Goal: Task Accomplishment & Management: Use online tool/utility

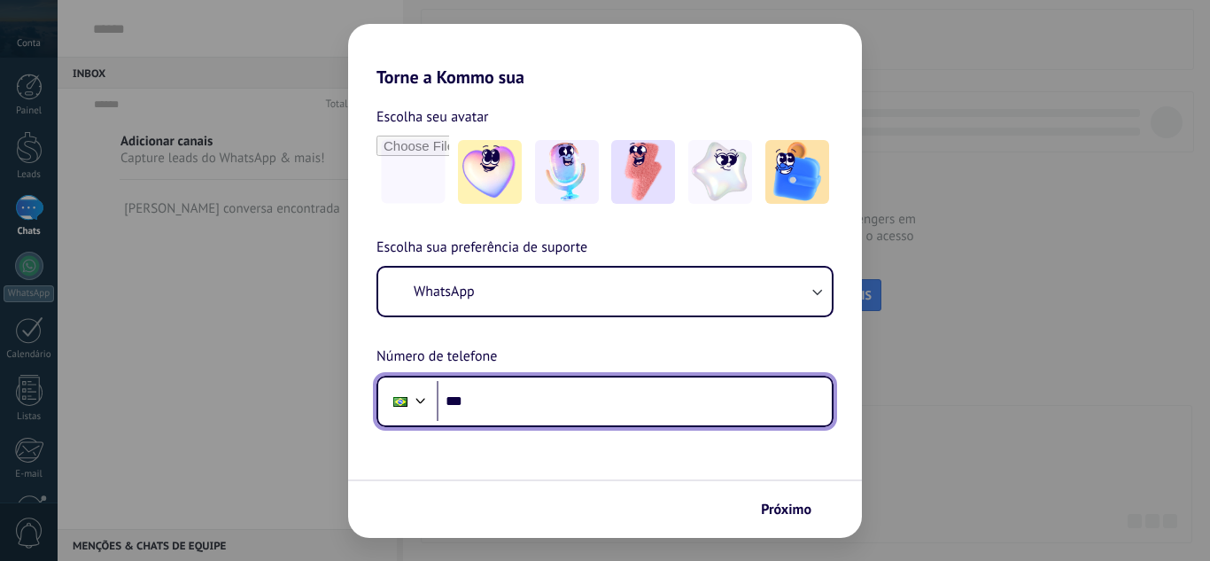
click at [643, 403] on input "***" at bounding box center [634, 401] width 395 height 41
type input "**********"
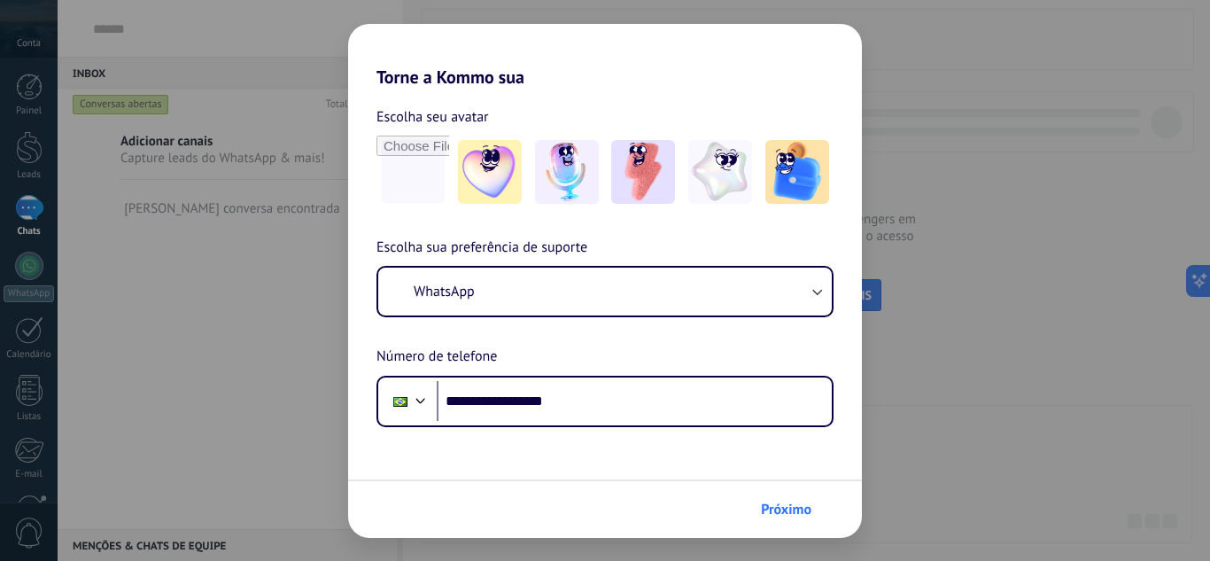
click at [769, 511] on span "Próximo" at bounding box center [786, 509] width 50 height 12
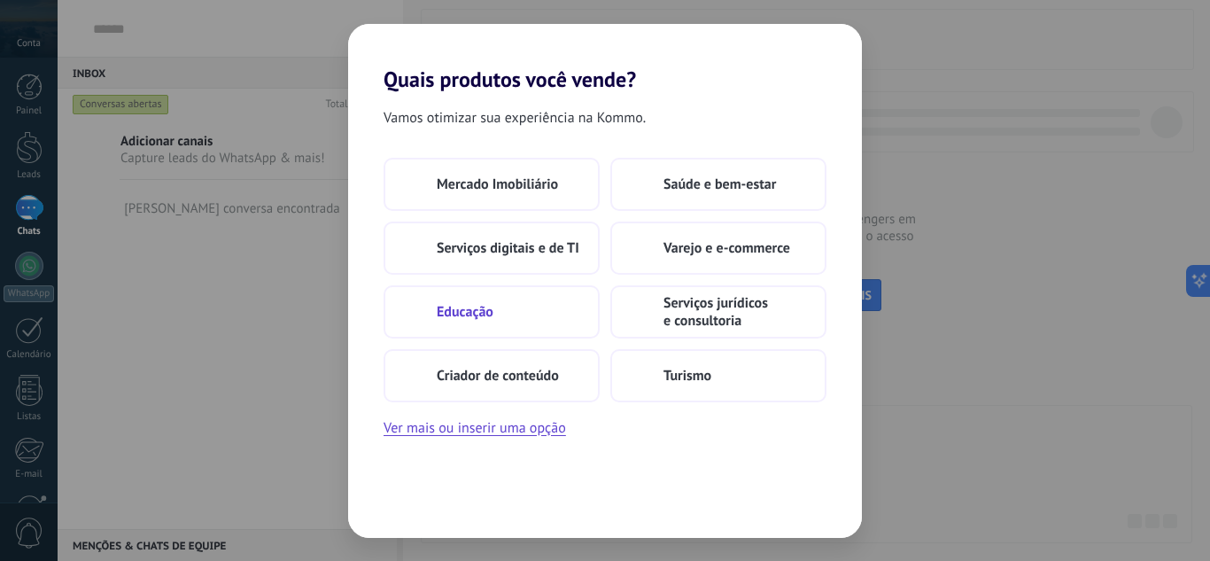
click at [485, 314] on span "Educação" at bounding box center [465, 312] width 57 height 18
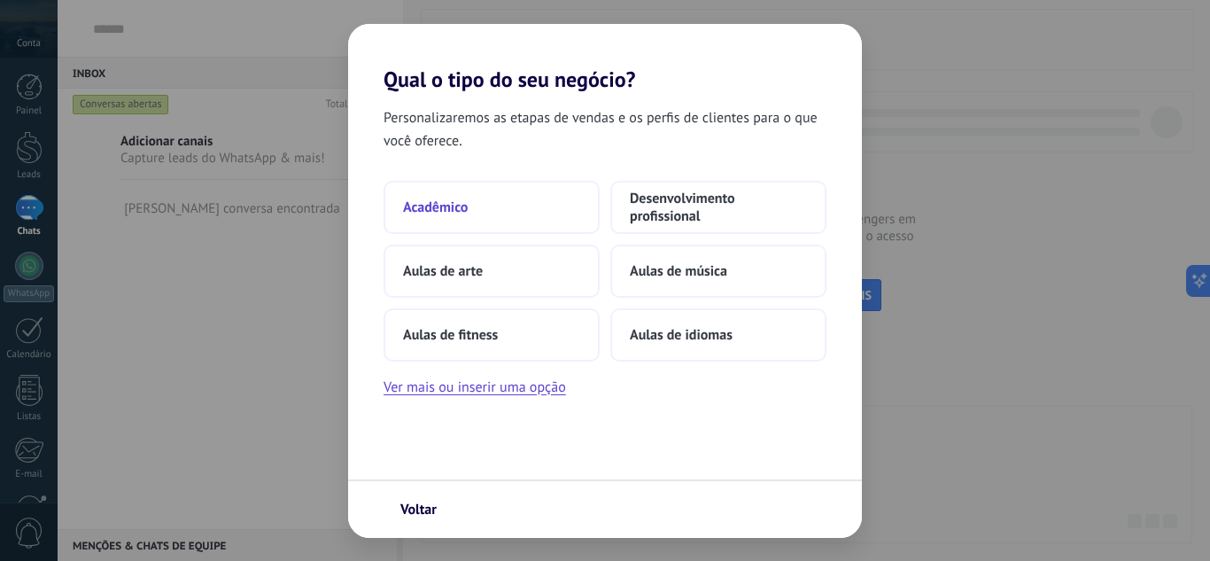
click at [491, 190] on button "Acadêmico" at bounding box center [491, 207] width 216 height 53
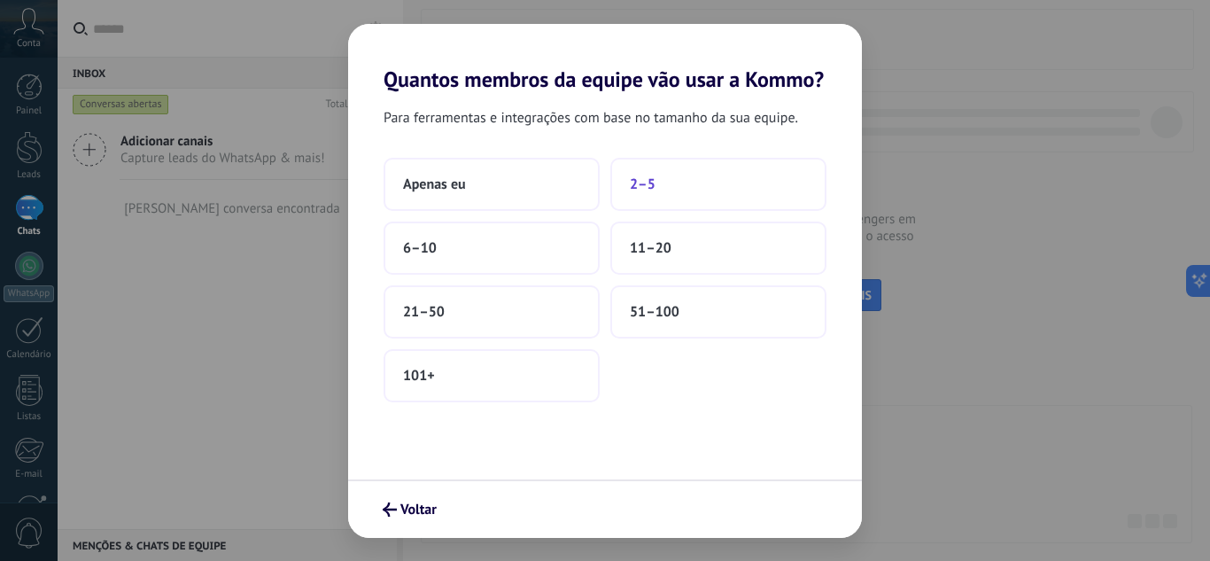
click at [688, 189] on button "2–5" at bounding box center [718, 184] width 216 height 53
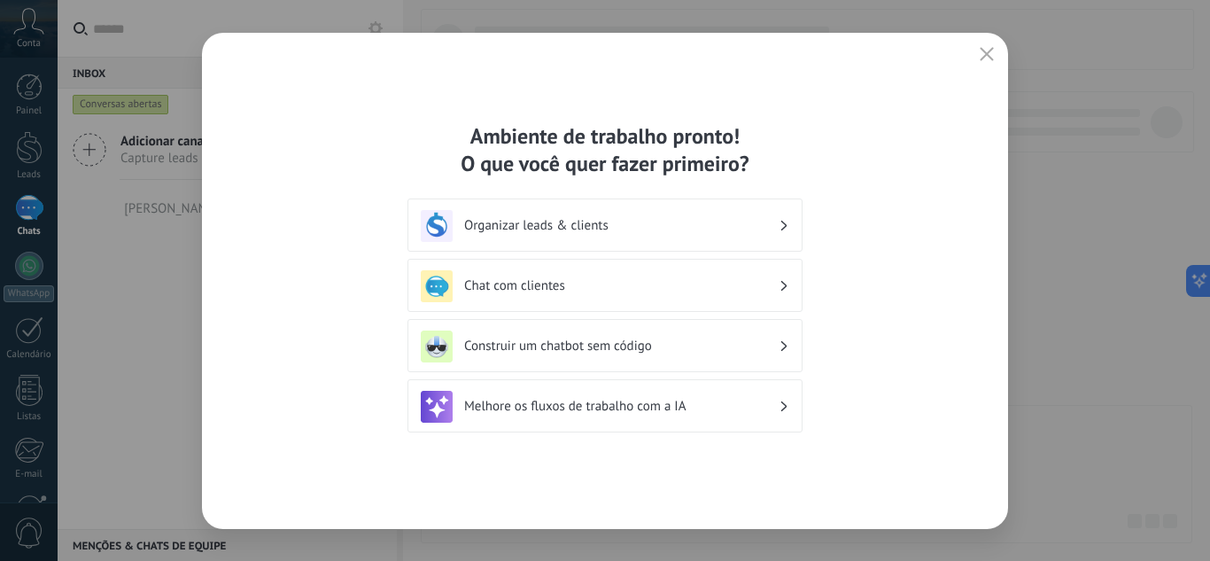
click at [686, 219] on h3 "Organizar leads & clients" at bounding box center [621, 225] width 314 height 17
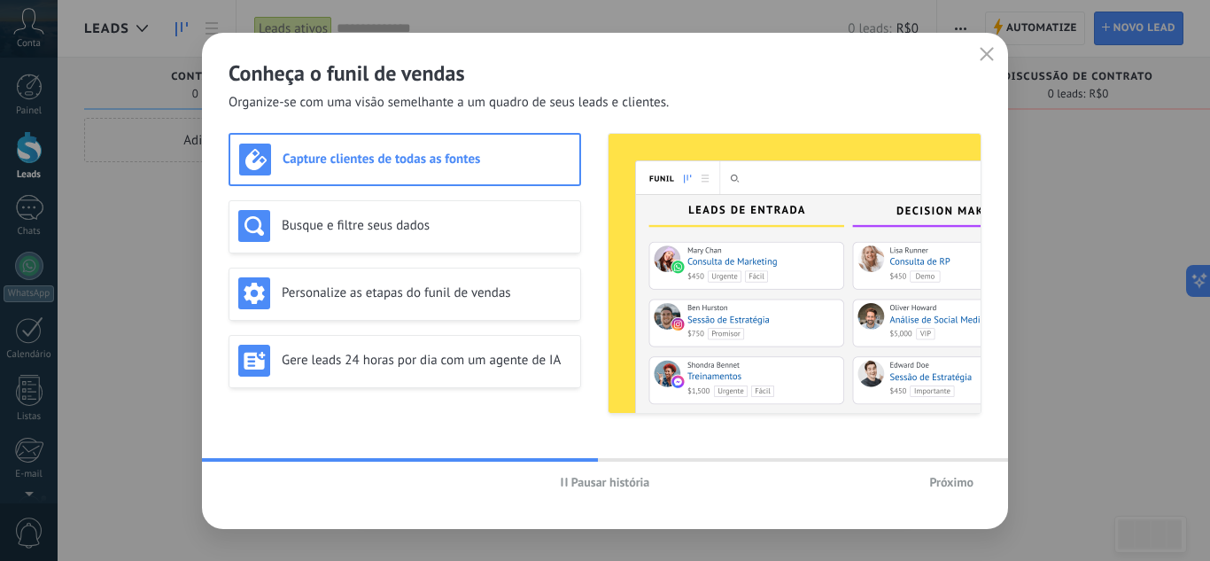
click at [940, 488] on span "Próximo" at bounding box center [951, 482] width 44 height 12
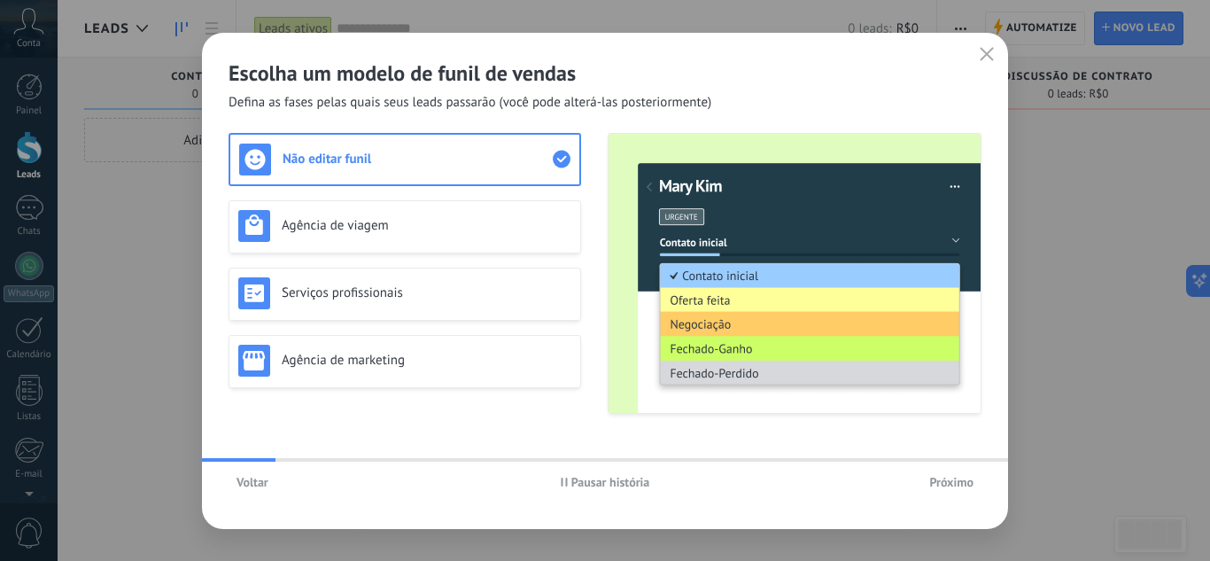
click at [940, 488] on span "Próximo" at bounding box center [951, 482] width 44 height 12
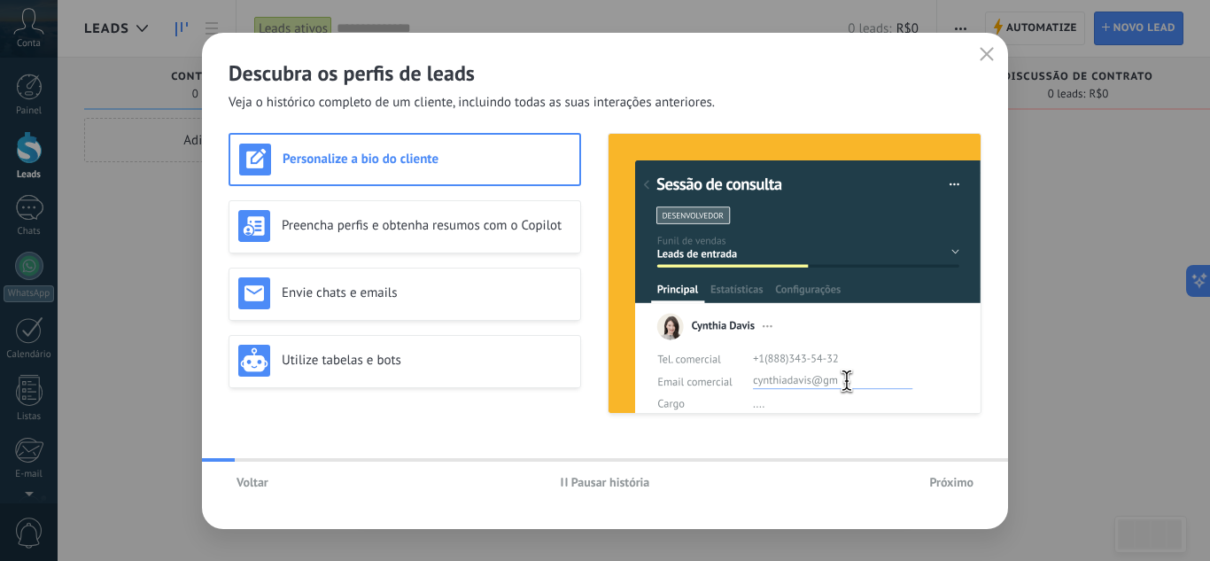
click at [940, 488] on span "Próximo" at bounding box center [951, 482] width 44 height 12
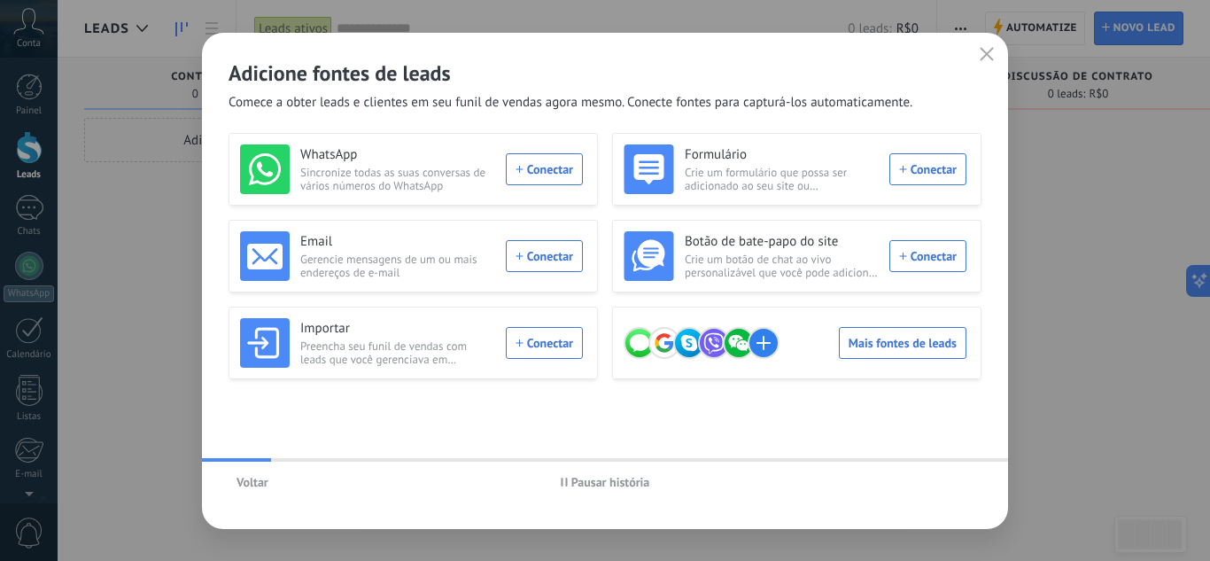
click at [985, 62] on span "button" at bounding box center [986, 55] width 14 height 16
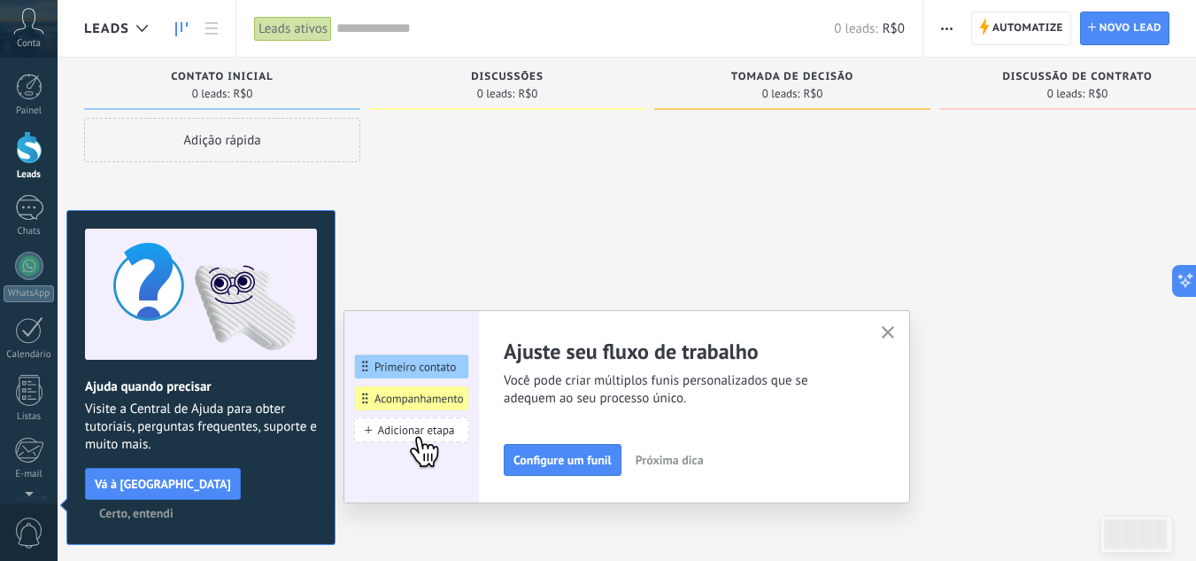
click at [182, 499] on button "Certo, entendi" at bounding box center [136, 512] width 90 height 27
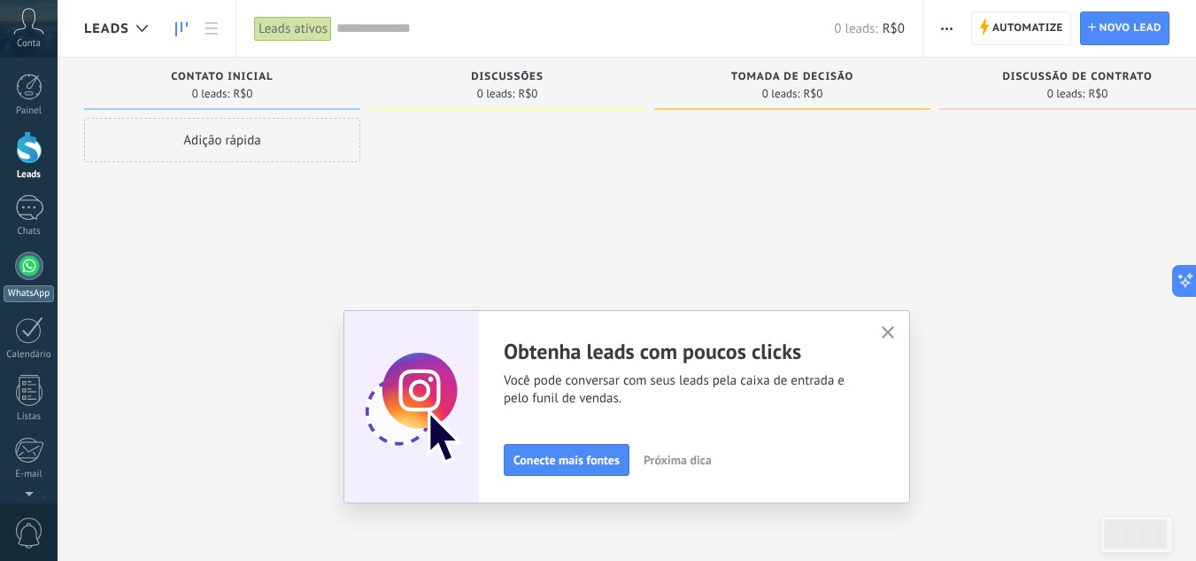
click at [24, 274] on div at bounding box center [29, 265] width 28 height 28
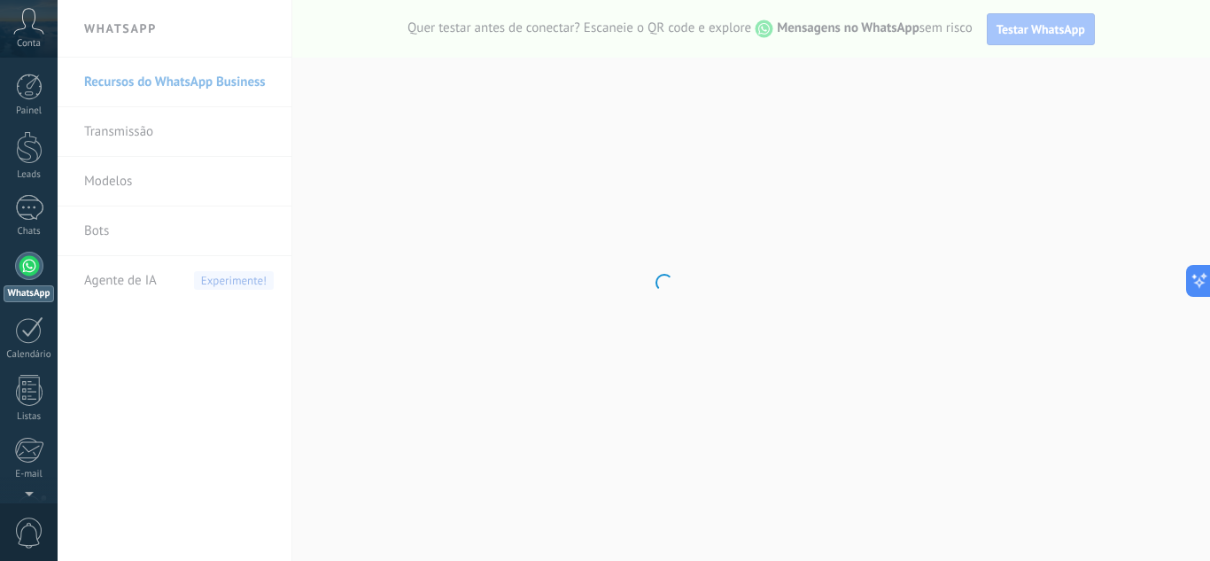
click at [29, 28] on icon at bounding box center [28, 21] width 31 height 27
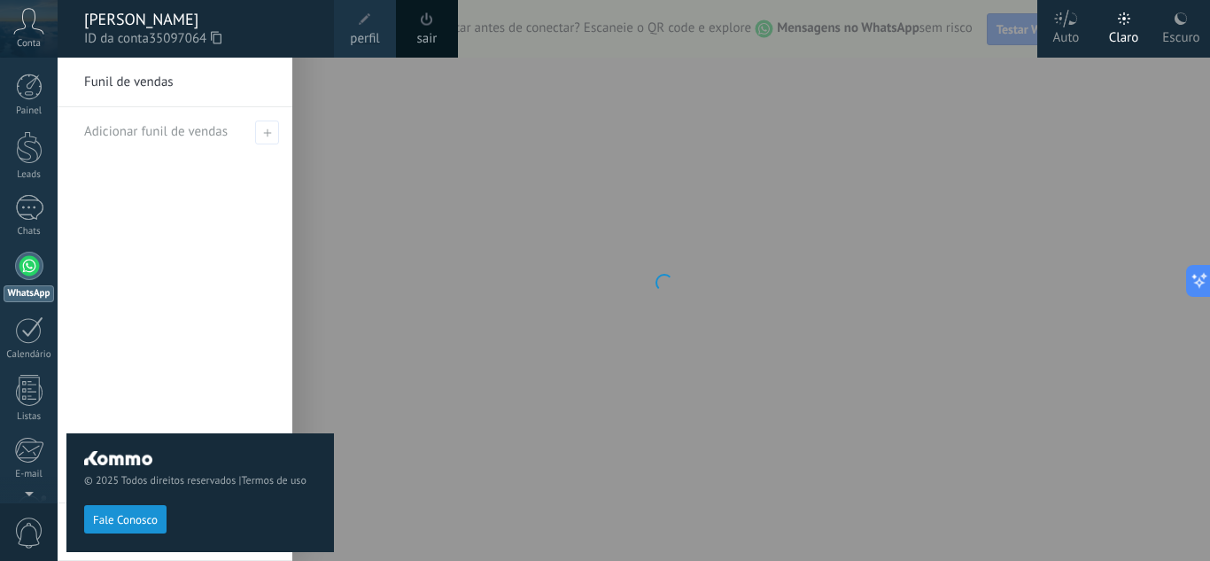
click at [558, 421] on div at bounding box center [663, 280] width 1210 height 561
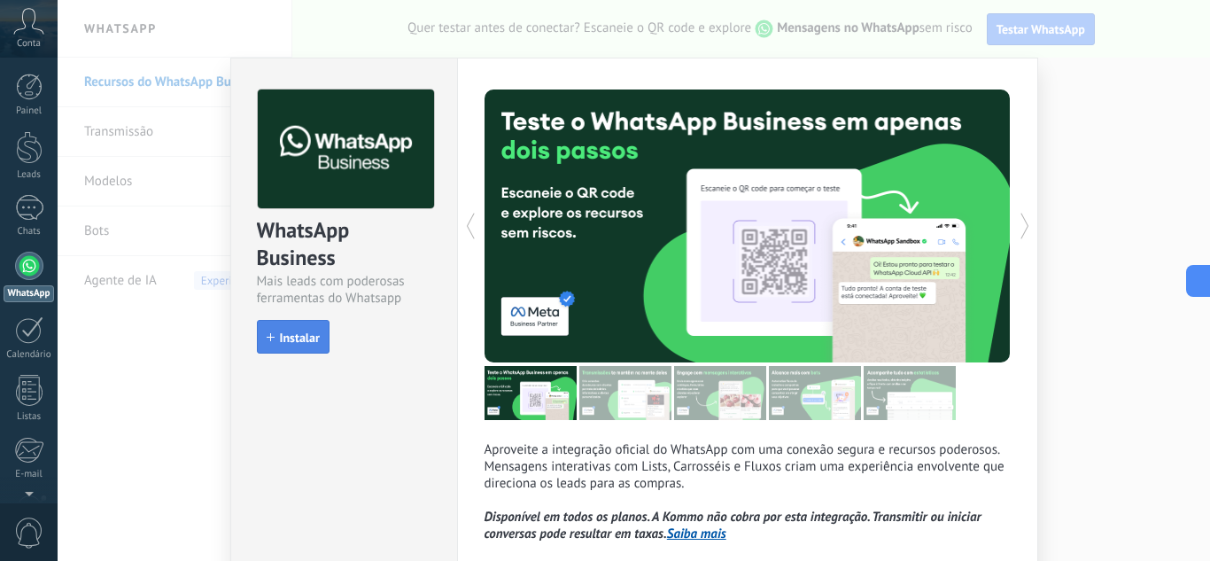
click at [291, 342] on span "Instalar" at bounding box center [300, 337] width 40 height 12
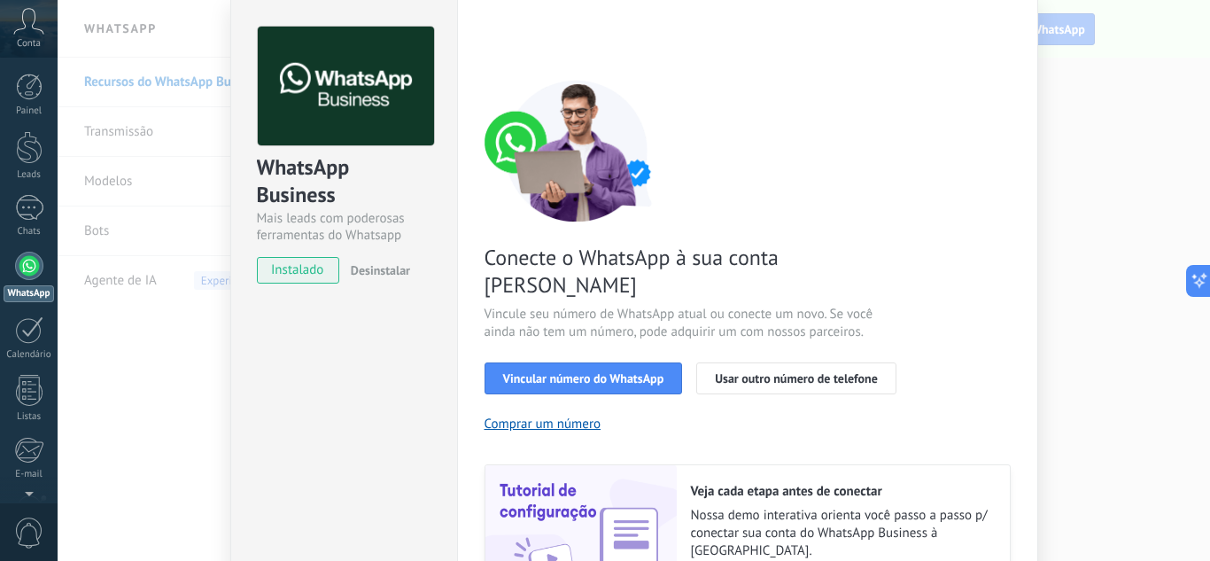
scroll to position [62, 0]
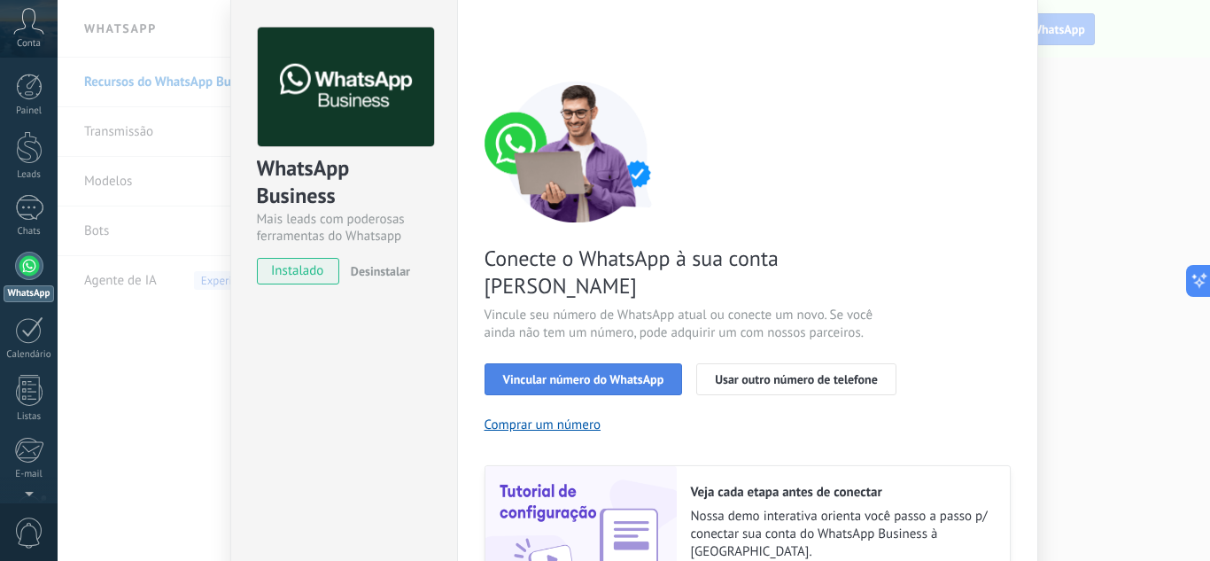
click at [599, 373] on span "Vincular número do WhatsApp" at bounding box center [583, 379] width 161 height 12
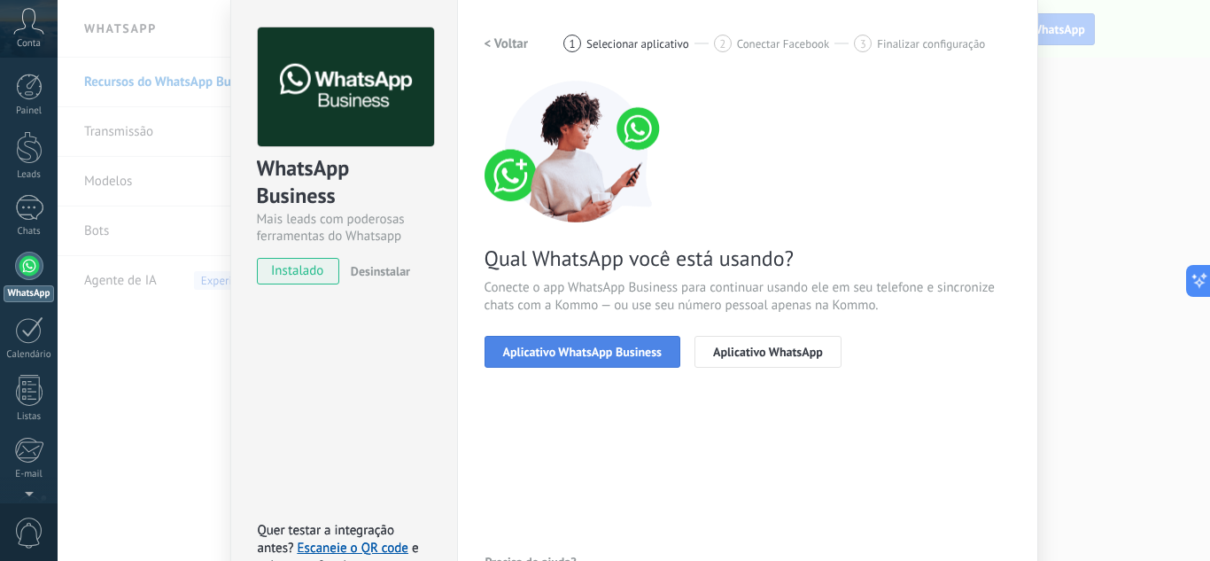
click at [576, 351] on span "Aplicativo WhatsApp Business" at bounding box center [582, 351] width 159 height 12
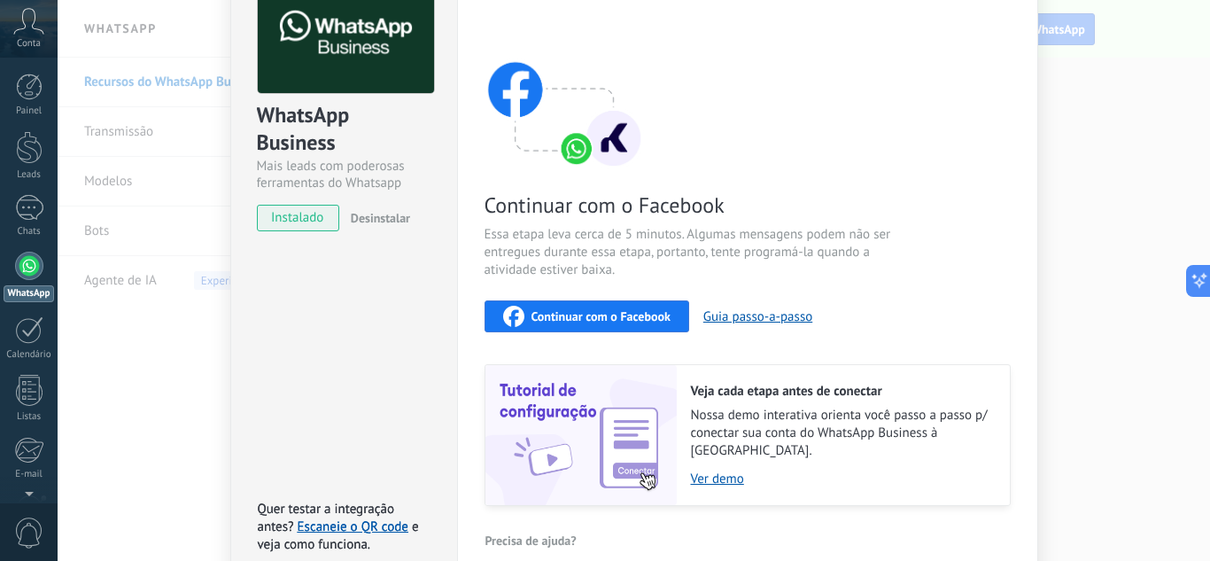
scroll to position [120, 0]
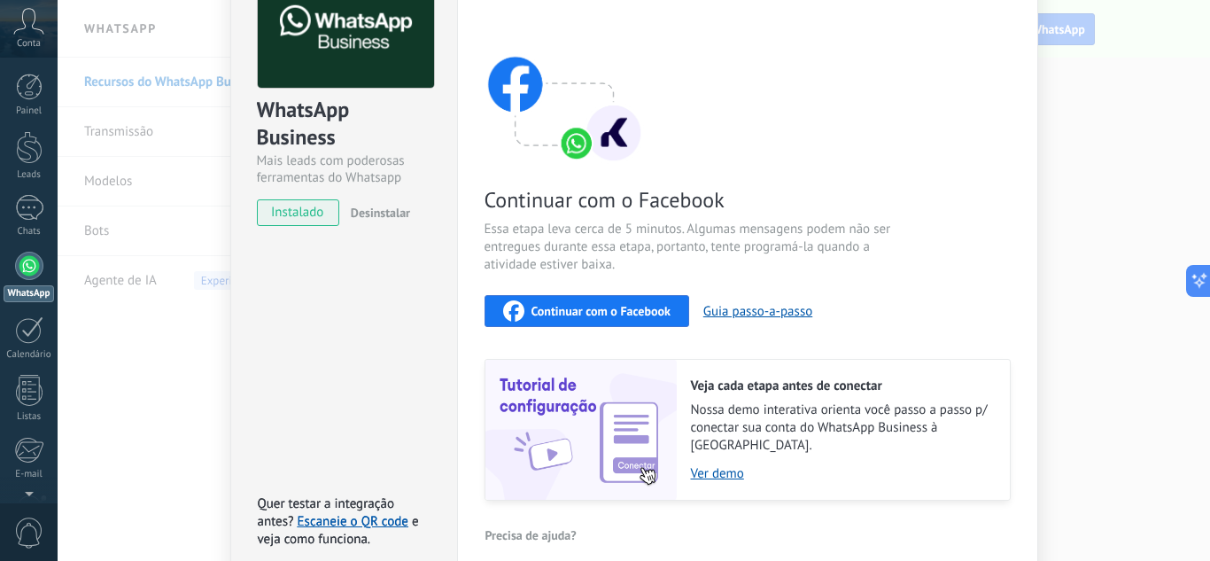
click at [596, 313] on span "Continuar com o Facebook" at bounding box center [600, 311] width 139 height 12
click at [1085, 191] on div "WhatsApp Business Mais leads com poderosas ferramentas do Whatsapp instalado De…" at bounding box center [634, 280] width 1152 height 561
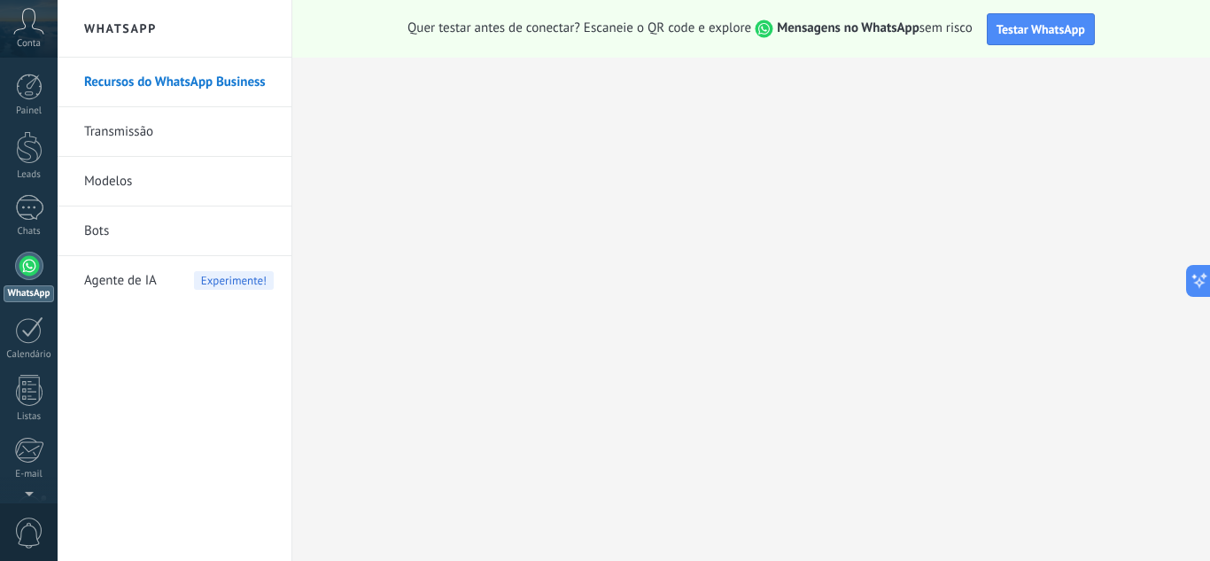
scroll to position [0, 0]
